Goal: Task Accomplishment & Management: Manage account settings

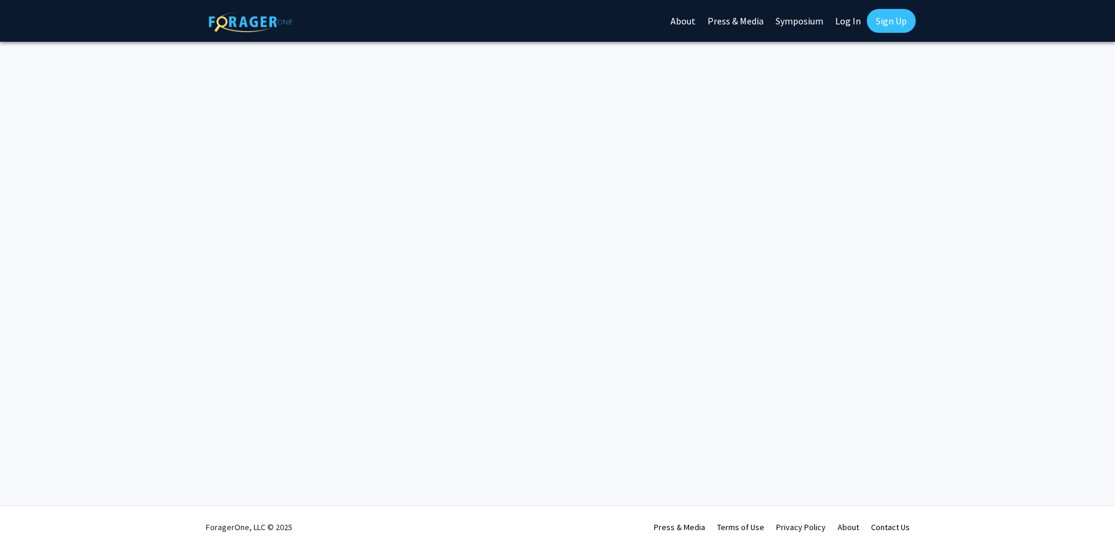
click at [852, 27] on link "Log In" at bounding box center [848, 21] width 38 height 42
click at [852, 25] on link "Log In" at bounding box center [848, 21] width 38 height 42
click at [274, 24] on img at bounding box center [250, 21] width 83 height 21
click at [848, 13] on link "Log In" at bounding box center [848, 21] width 38 height 42
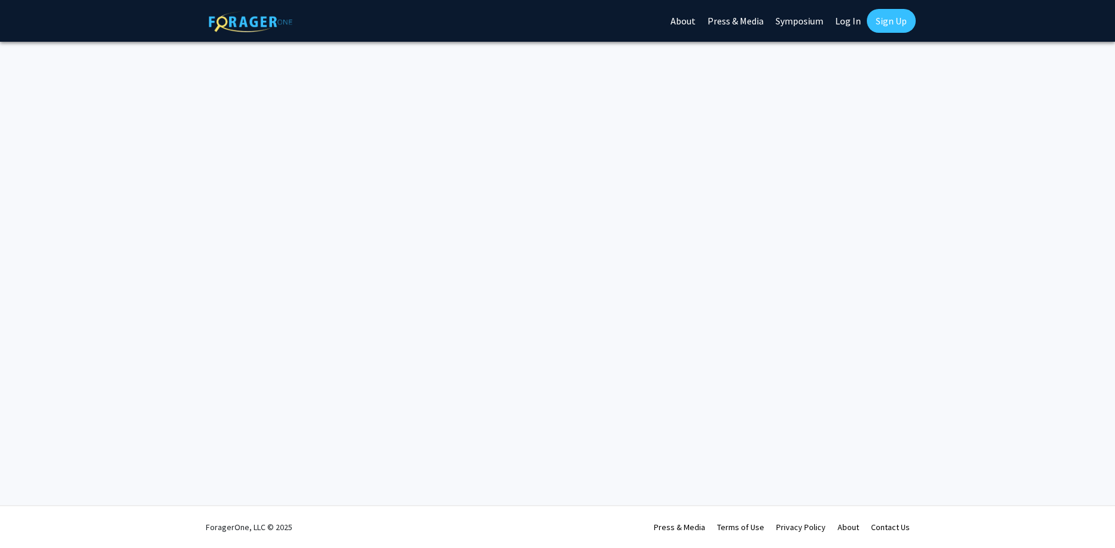
click at [847, 23] on link "Log In" at bounding box center [848, 21] width 38 height 42
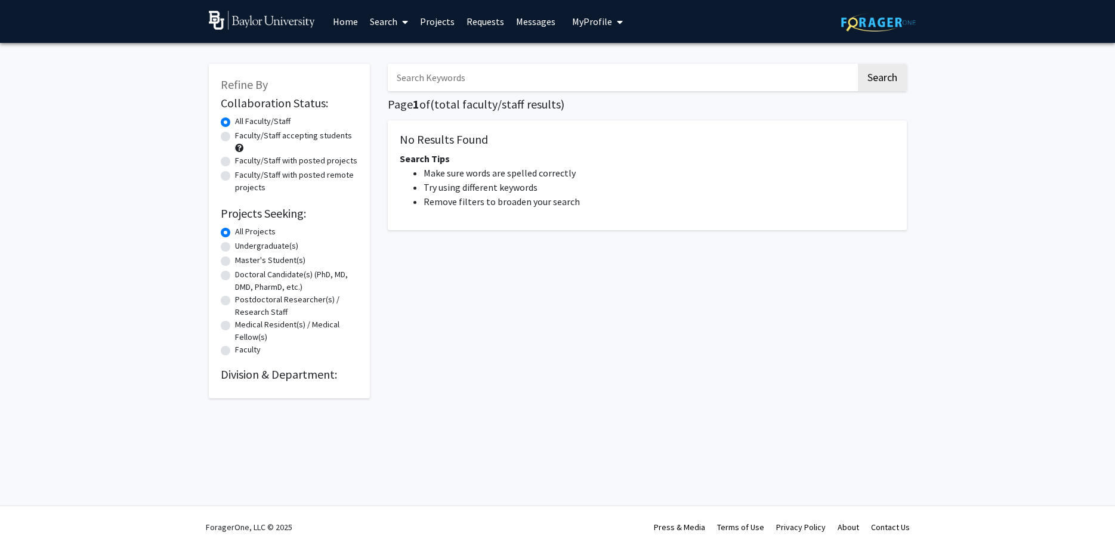
click at [445, 27] on link "Projects" at bounding box center [437, 22] width 47 height 42
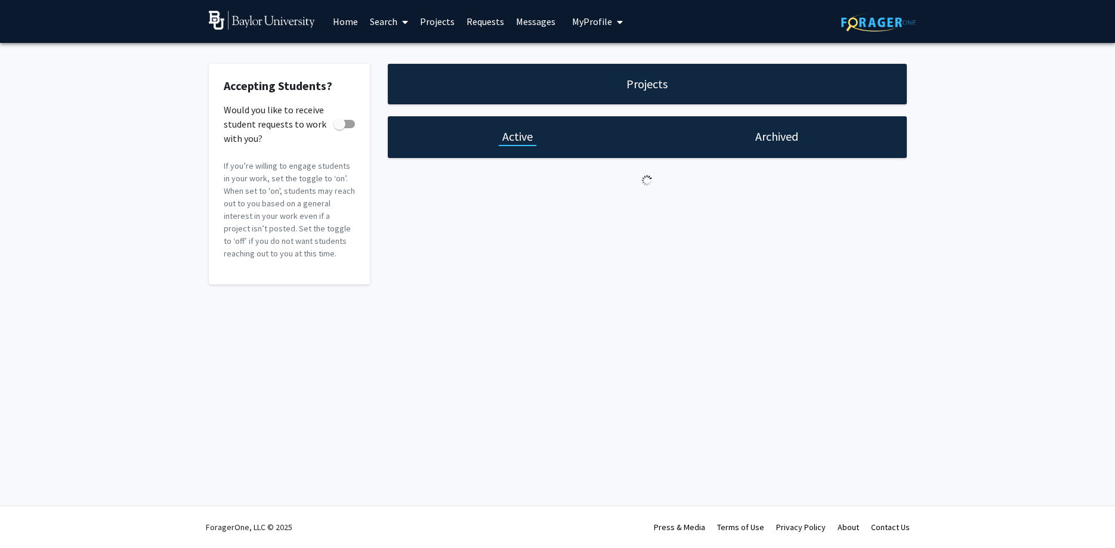
click at [475, 25] on link "Requests" at bounding box center [484, 22] width 49 height 42
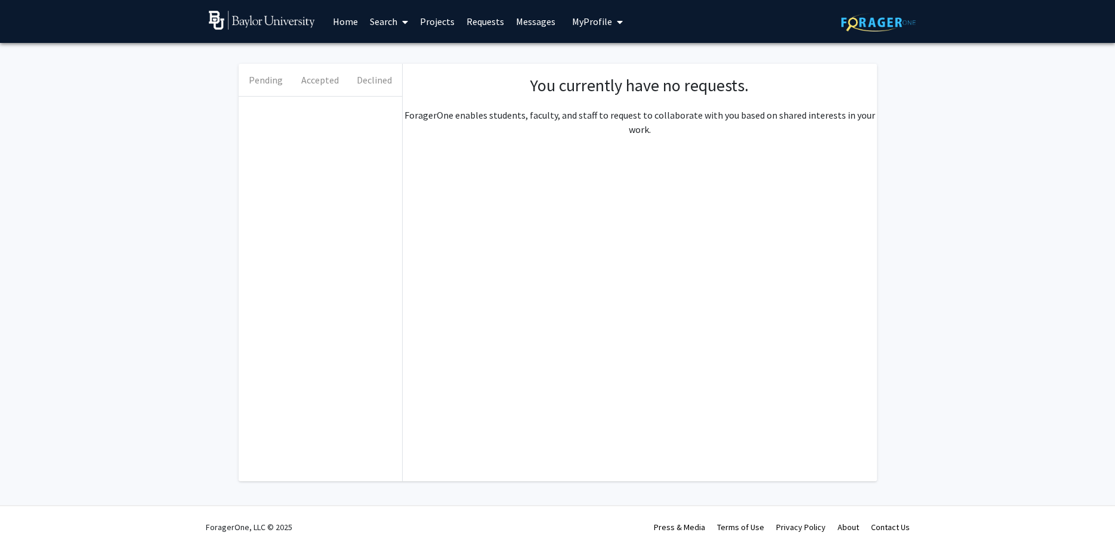
click at [522, 22] on link "Messages" at bounding box center [535, 22] width 51 height 42
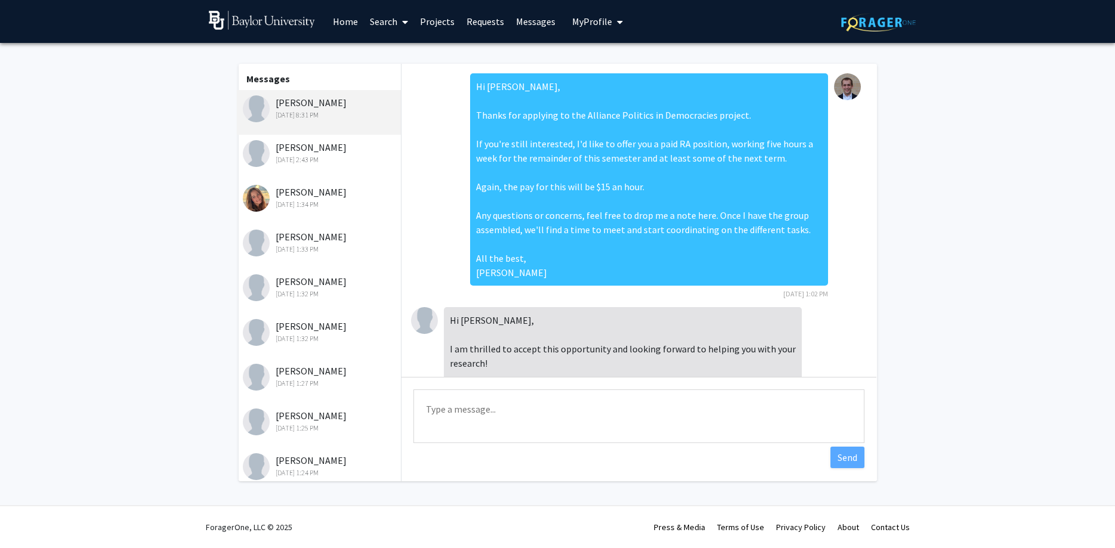
scroll to position [59, 0]
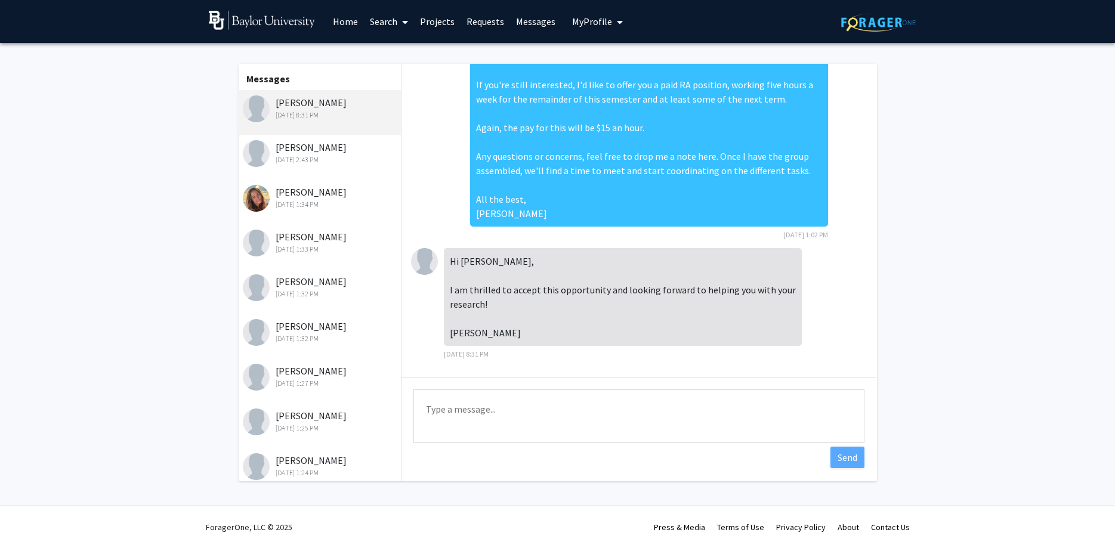
click at [433, 23] on link "Projects" at bounding box center [437, 22] width 47 height 42
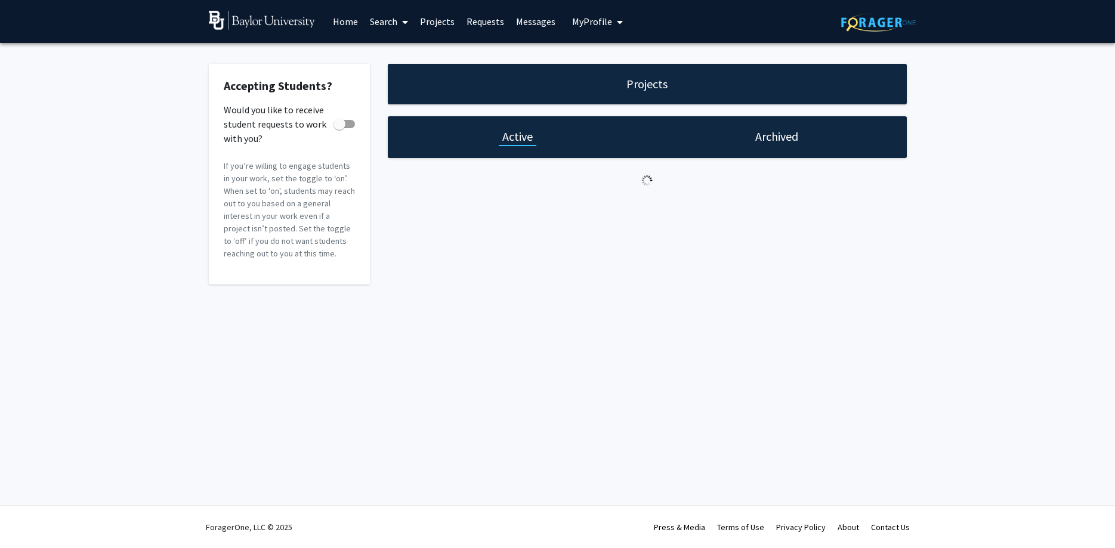
checkbox input "true"
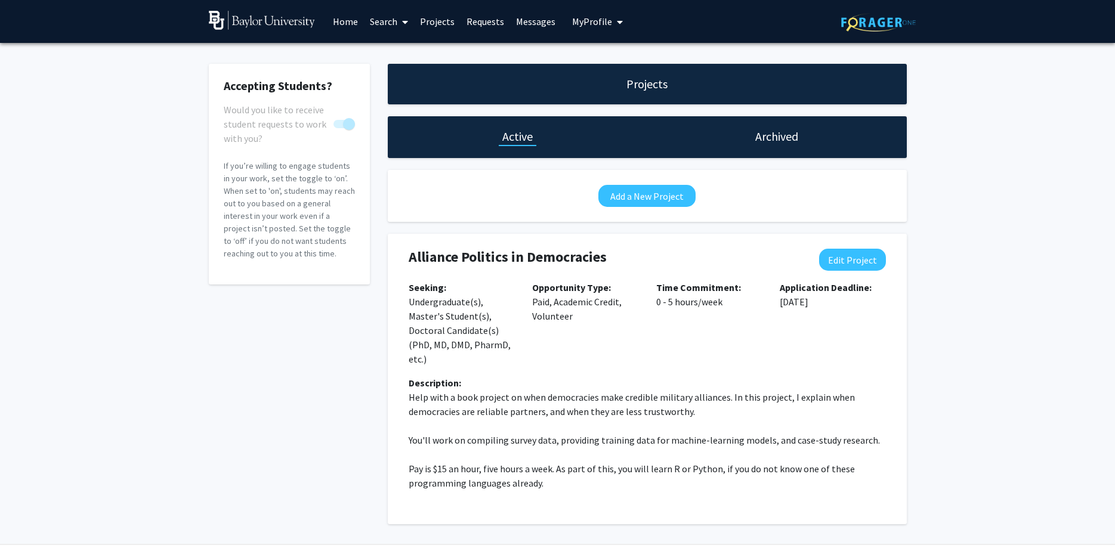
click at [391, 26] on link "Search" at bounding box center [389, 22] width 50 height 42
click at [429, 60] on span "Faculty/Staff" at bounding box center [408, 55] width 88 height 24
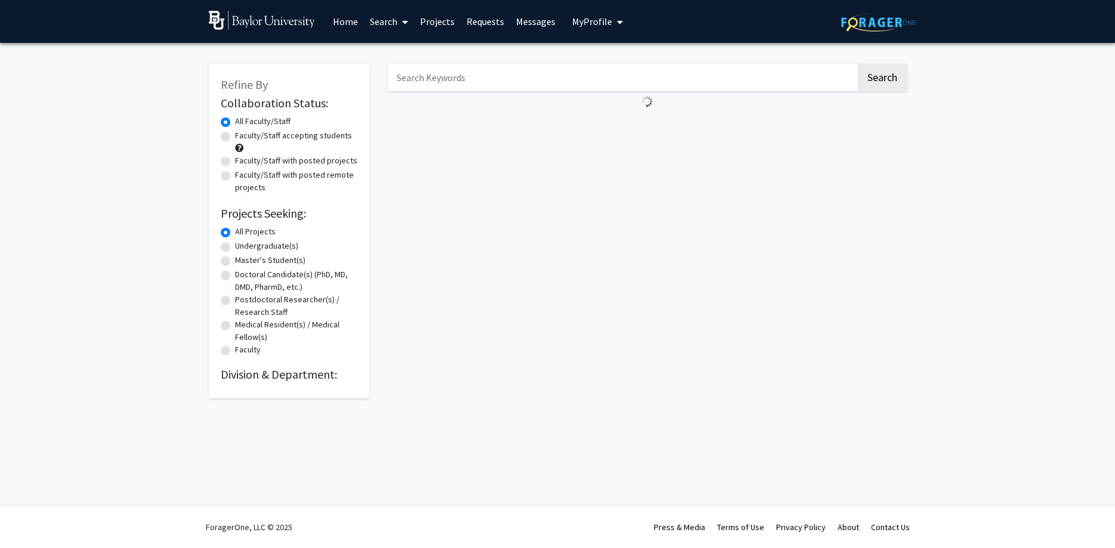
click at [234, 346] on div "Faculty" at bounding box center [289, 350] width 137 height 14
click at [235, 351] on label "Faculty" at bounding box center [248, 349] width 26 height 13
click at [235, 351] on input "Faculty" at bounding box center [239, 347] width 8 height 8
radio input "true"
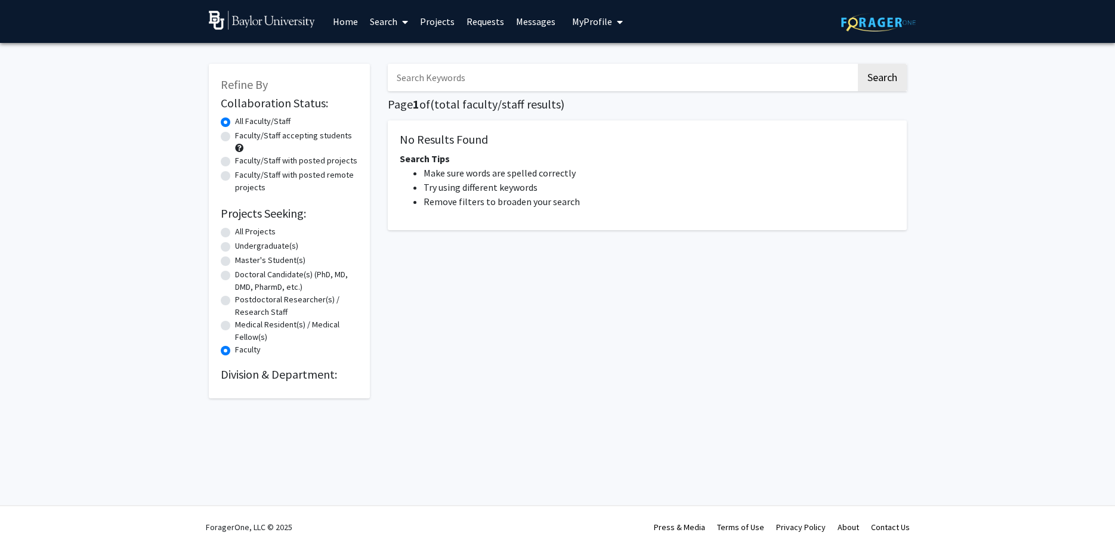
click at [235, 351] on label "Faculty" at bounding box center [248, 349] width 26 height 13
click at [235, 351] on input "Faculty" at bounding box center [239, 347] width 8 height 8
click at [235, 122] on label "All Faculty/Staff" at bounding box center [262, 121] width 55 height 13
click at [235, 122] on input "All Faculty/Staff" at bounding box center [239, 119] width 8 height 8
click at [227, 355] on div "Faculty" at bounding box center [289, 350] width 137 height 14
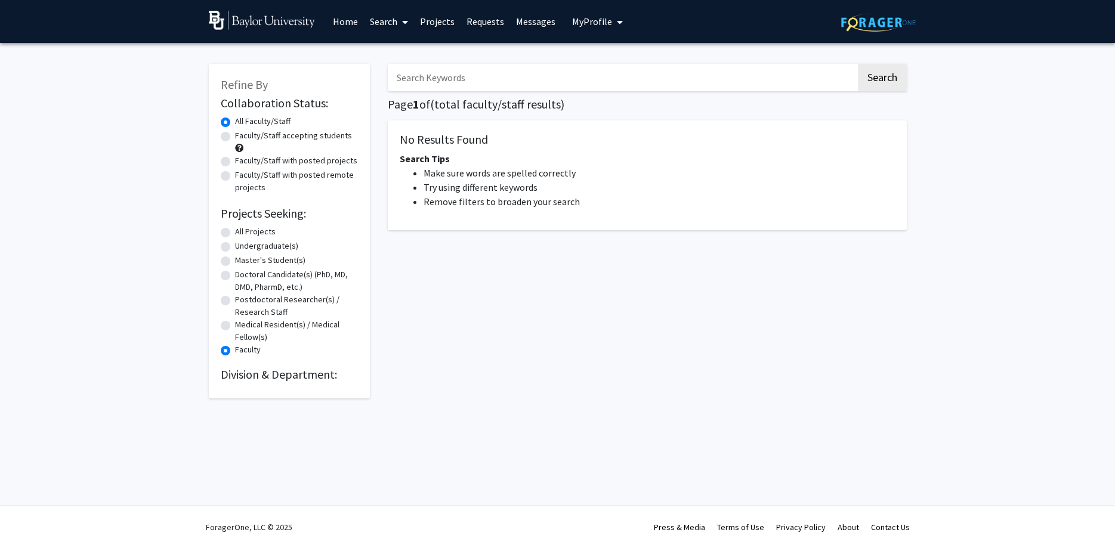
click at [235, 354] on label "Faculty" at bounding box center [248, 349] width 26 height 13
click at [235, 351] on input "Faculty" at bounding box center [239, 347] width 8 height 8
click at [227, 240] on div "Undergraduate(s)" at bounding box center [289, 247] width 137 height 14
click at [235, 234] on label "All Projects" at bounding box center [255, 231] width 41 height 13
click at [235, 233] on input "All Projects" at bounding box center [239, 229] width 8 height 8
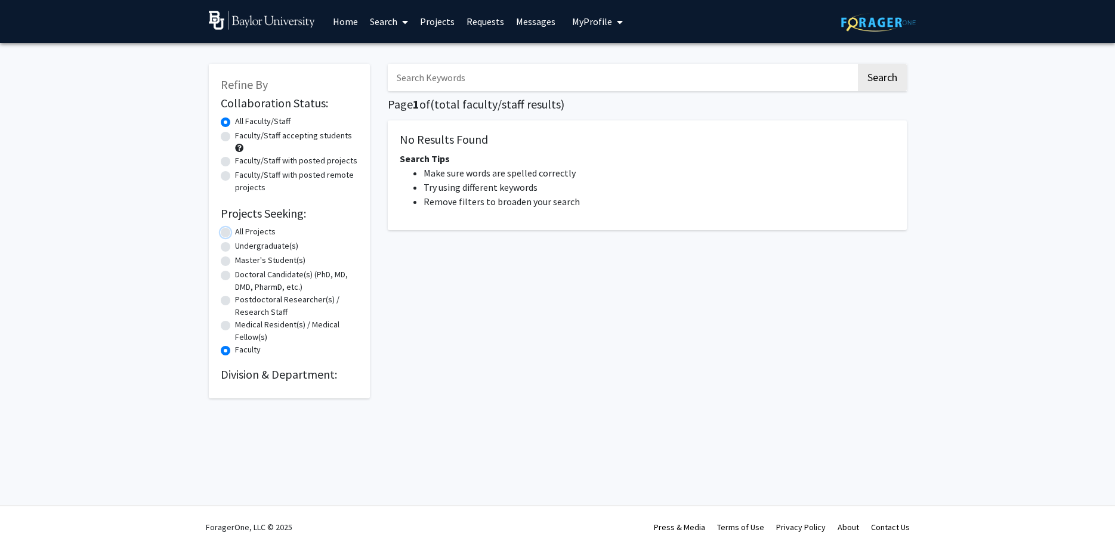
radio input "true"
click at [433, 17] on link "Projects" at bounding box center [437, 22] width 47 height 42
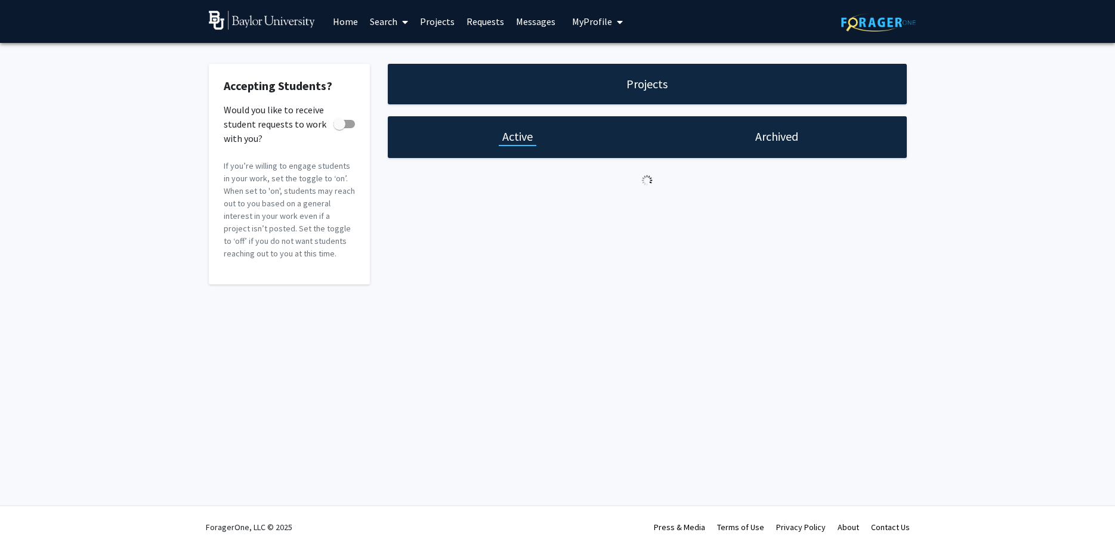
checkbox input "true"
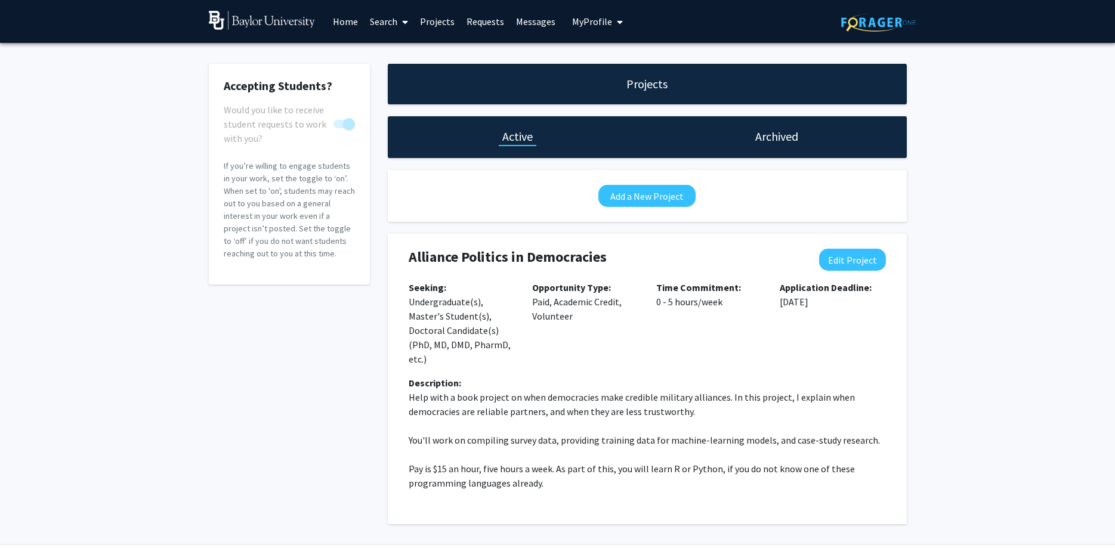
click at [380, 24] on link "Search" at bounding box center [389, 22] width 50 height 42
click at [388, 51] on span "Faculty/Staff" at bounding box center [408, 55] width 88 height 24
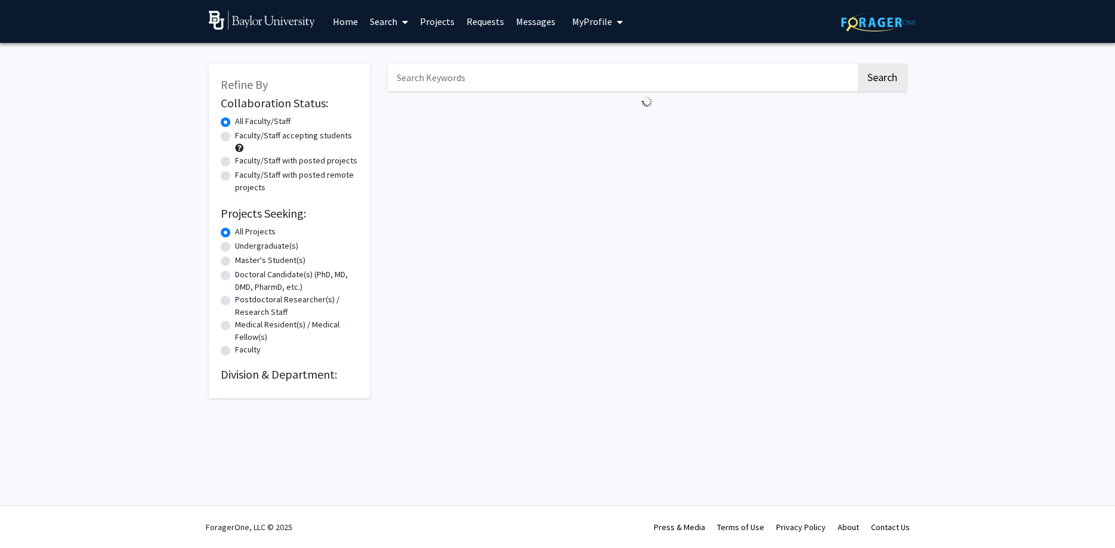
click at [356, 18] on link "Home" at bounding box center [345, 22] width 37 height 42
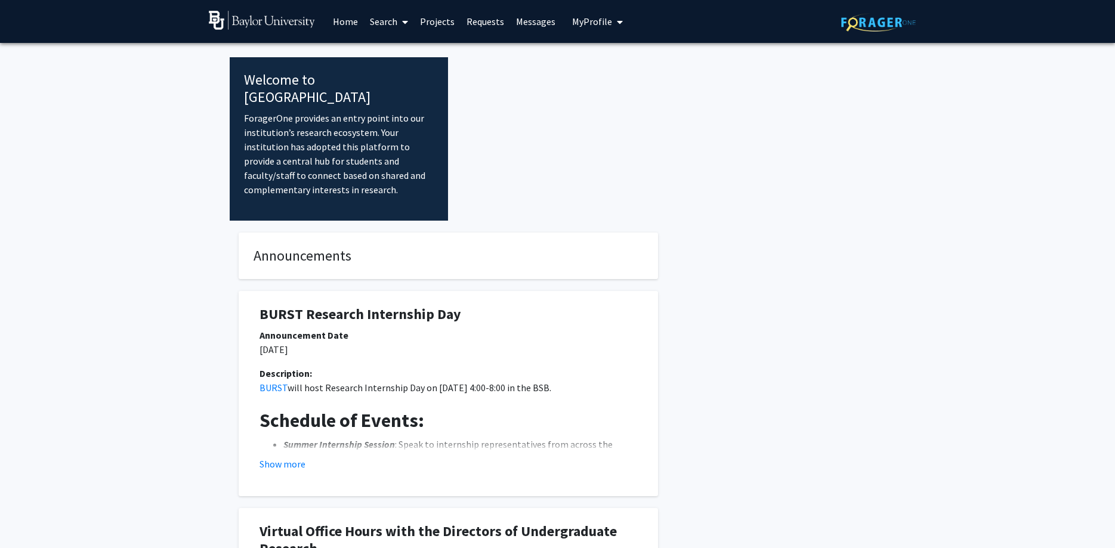
click at [163, 184] on fg-internal-home-page "Welcome to ForagerOne ForagerOne provides an entry point into our institution’s…" at bounding box center [557, 419] width 1115 height 753
click at [545, 25] on link "Messages" at bounding box center [535, 22] width 51 height 42
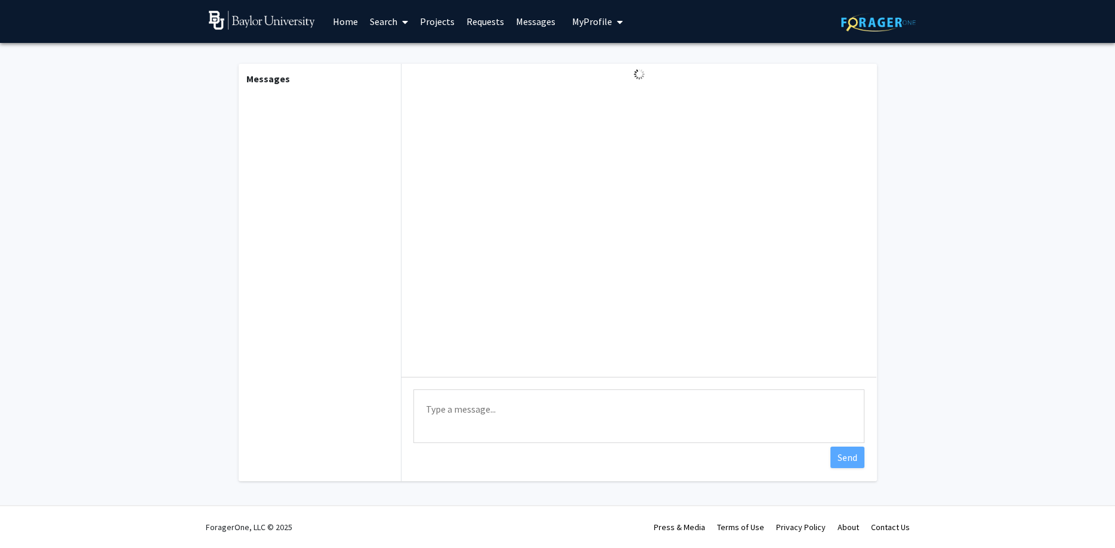
click at [603, 24] on span "My Profile" at bounding box center [592, 22] width 40 height 12
click at [162, 156] on fg-messaging "Messages Type a message Send" at bounding box center [557, 275] width 1115 height 465
click at [493, 20] on link "Requests" at bounding box center [484, 22] width 49 height 42
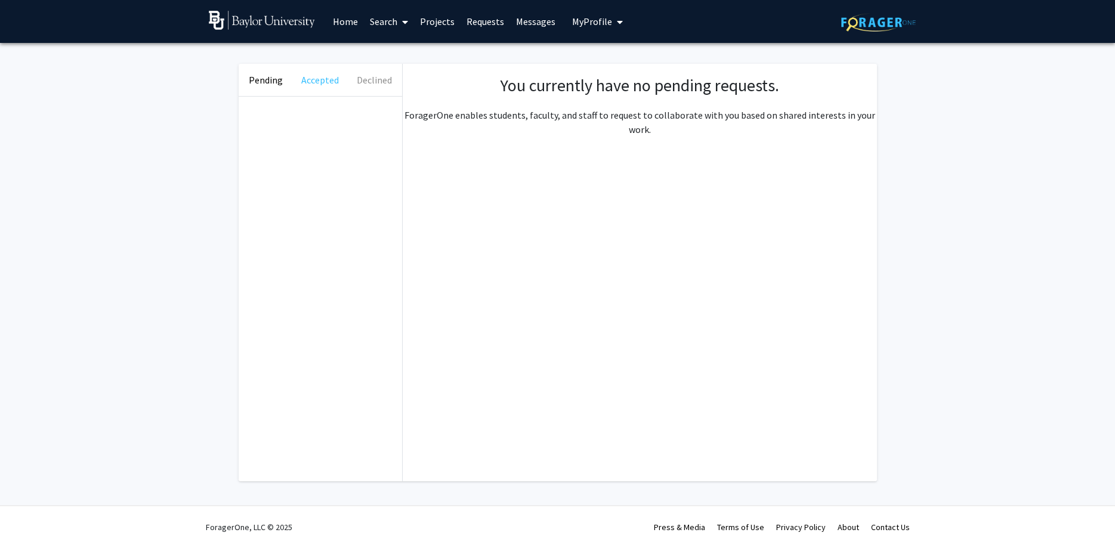
click at [307, 86] on button "Accepted" at bounding box center [320, 80] width 54 height 32
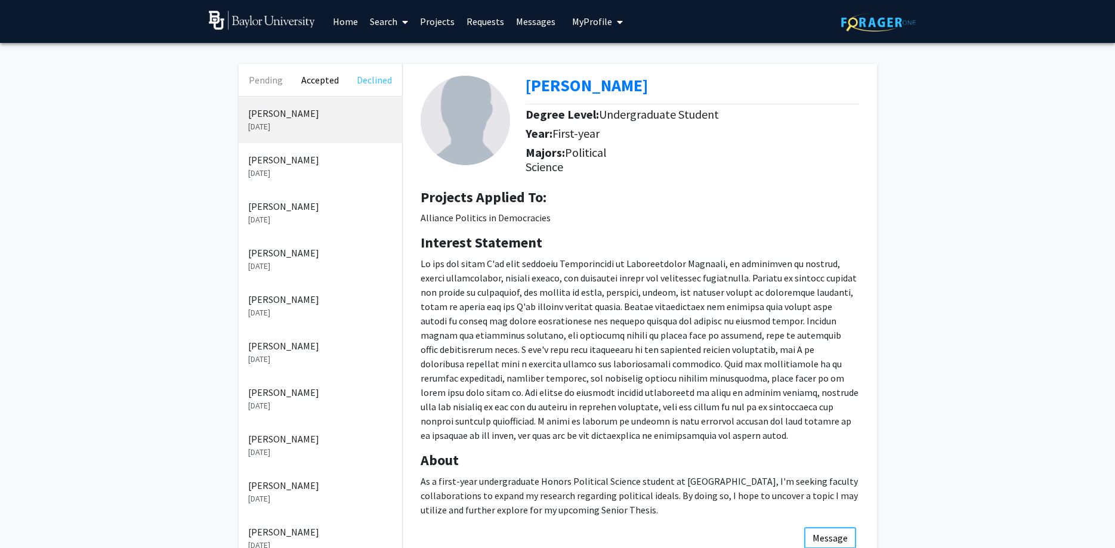
click at [373, 83] on button "Declined" at bounding box center [374, 80] width 54 height 32
